Goal: Transaction & Acquisition: Purchase product/service

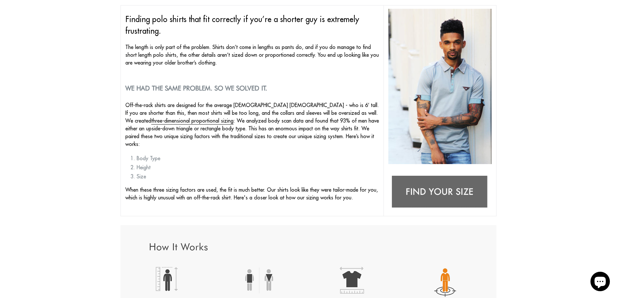
scroll to position [162, 0]
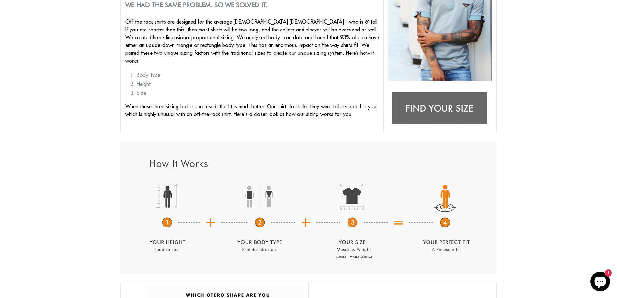
click at [433, 109] on img at bounding box center [439, 108] width 103 height 41
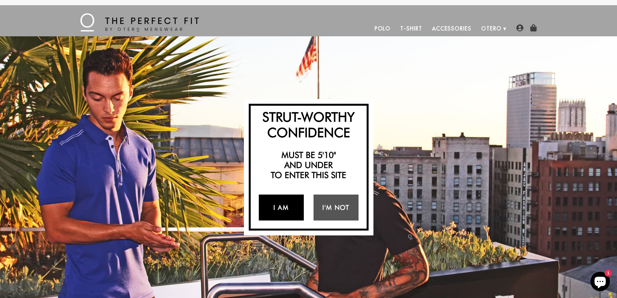
click at [284, 204] on link "I Am" at bounding box center [281, 207] width 45 height 26
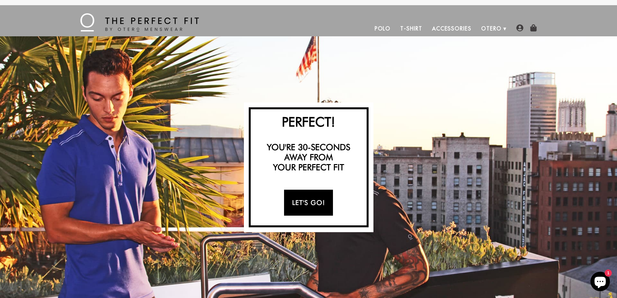
click at [309, 200] on link "Let's Go!" at bounding box center [308, 203] width 49 height 26
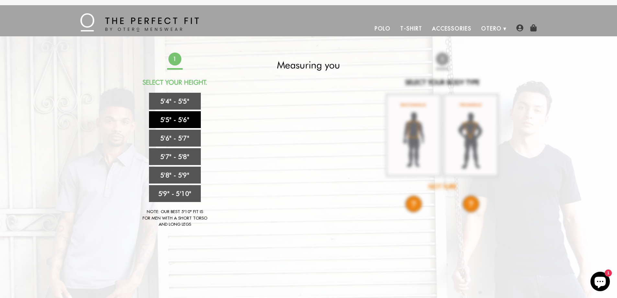
click at [181, 117] on link "5'5" - 5'6"" at bounding box center [175, 119] width 52 height 17
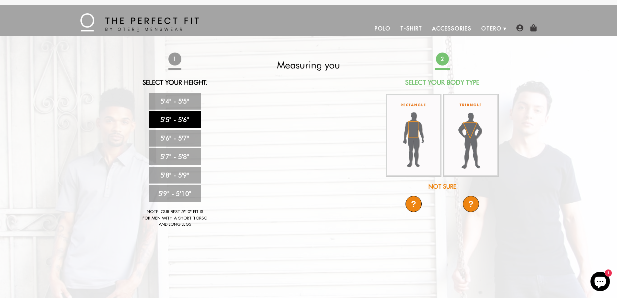
click at [418, 128] on img at bounding box center [414, 135] width 56 height 83
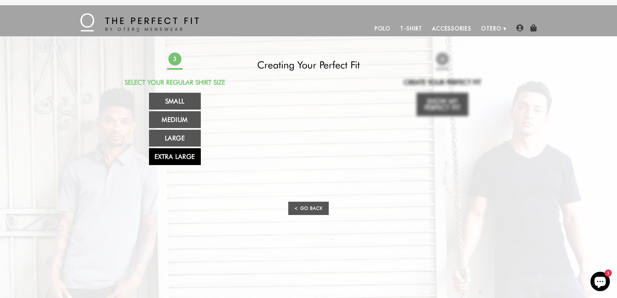
click at [180, 156] on link "Extra Large" at bounding box center [175, 156] width 52 height 17
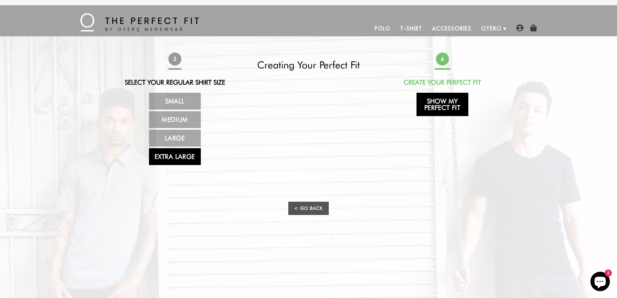
click at [445, 105] on link "Show My Perfect Fit" at bounding box center [443, 104] width 52 height 23
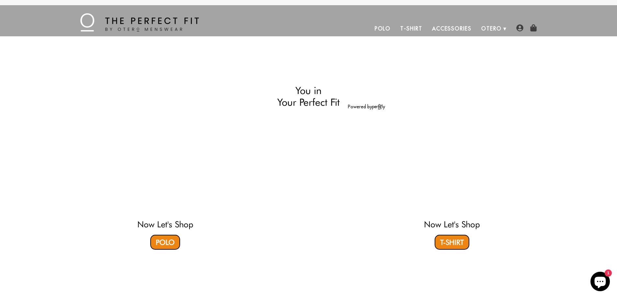
select select "55-56"
select select "XL"
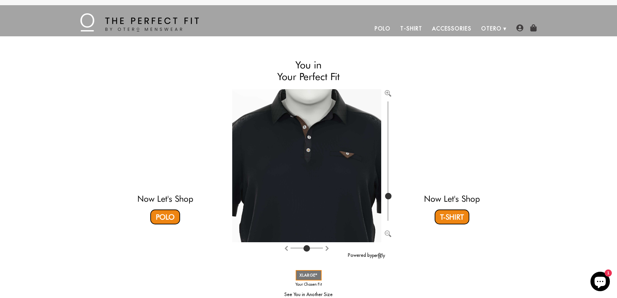
drag, startPoint x: 385, startPoint y: 196, endPoint x: 395, endPoint y: 199, distance: 11.0
type input "271"
click at [385, 196] on input "range" at bounding box center [388, 161] width 6 height 122
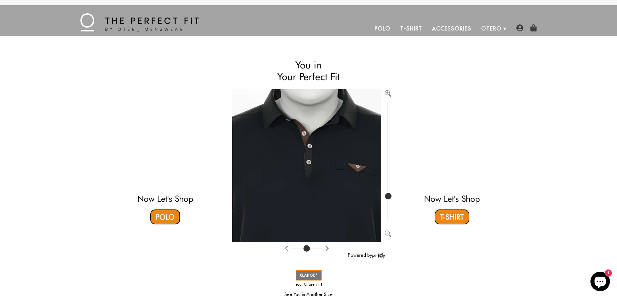
click at [310, 164] on img at bounding box center [307, 275] width 404 height 414
click at [164, 219] on link "Polo" at bounding box center [165, 216] width 30 height 15
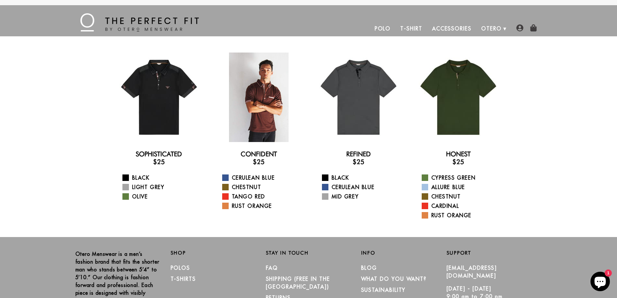
click at [262, 122] on div at bounding box center [258, 96] width 89 height 89
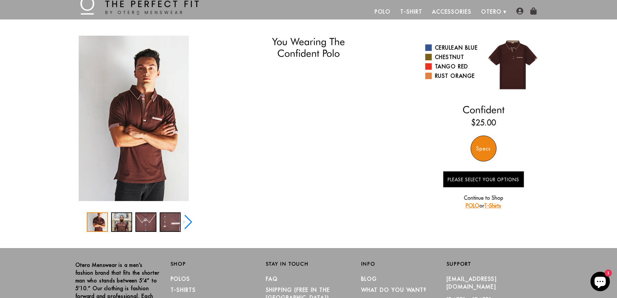
select select "55-56"
select select "XL"
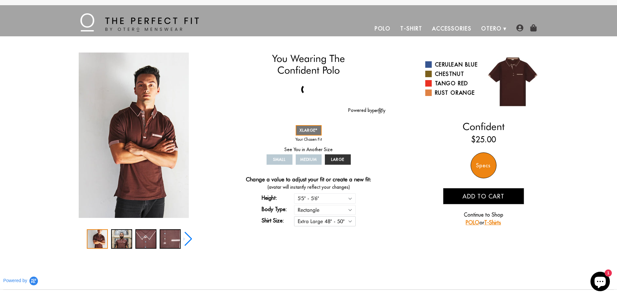
click at [349, 221] on select "Small 36" - 39" Medium 40" - 43" Large 44" - 47" Extra Large 48" - 50"" at bounding box center [325, 221] width 62 height 10
